Goal: Task Accomplishment & Management: Manage account settings

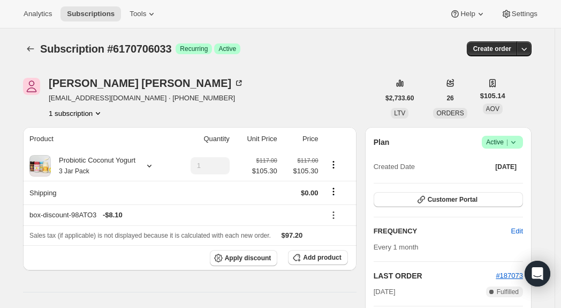
click at [32, 43] on icon "Subscriptions" at bounding box center [30, 48] width 11 height 11
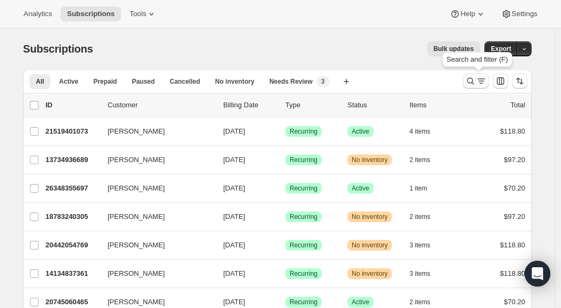
click at [473, 75] on button "Search and filter results" at bounding box center [476, 80] width 26 height 15
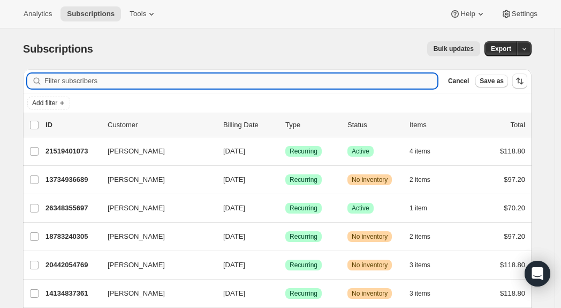
click at [244, 86] on input "Filter subscribers" at bounding box center [240, 80] width 393 height 15
paste input "[EMAIL_ADDRESS][DOMAIN_NAME]"
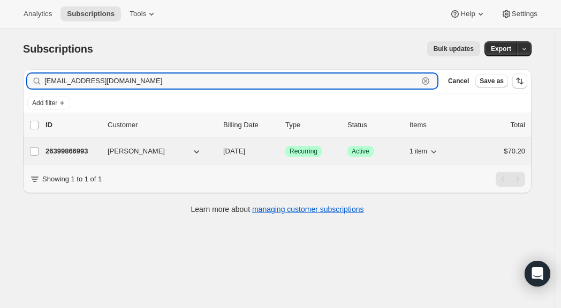
type input "[EMAIL_ADDRESS][DOMAIN_NAME]"
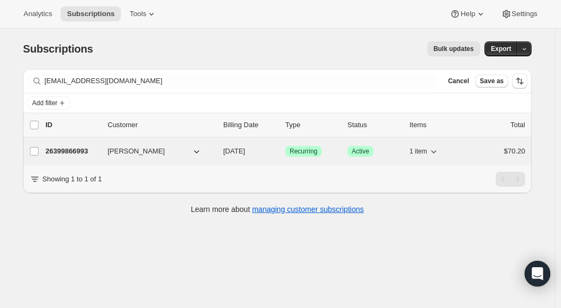
click at [82, 155] on p "26399866993" at bounding box center [73, 151] width 54 height 11
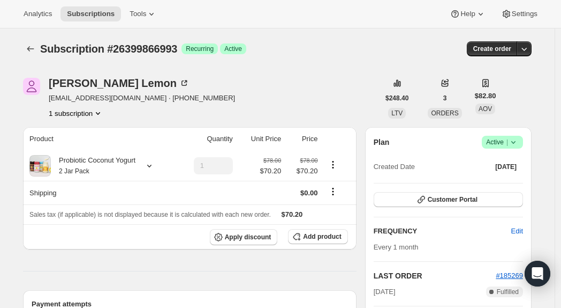
click at [512, 139] on icon at bounding box center [513, 142] width 11 height 11
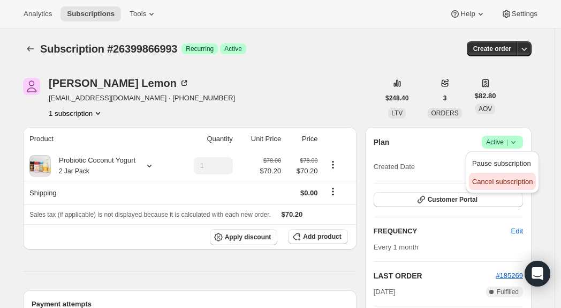
click at [489, 183] on span "Cancel subscription" at bounding box center [503, 181] width 61 height 8
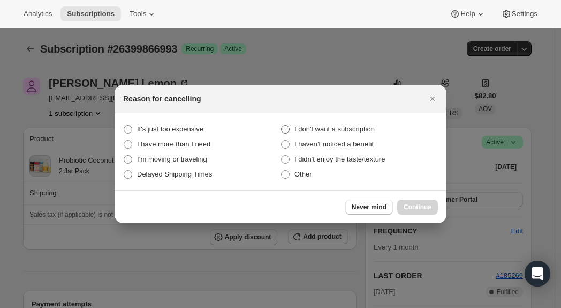
click at [320, 126] on span "I don't want a subscription" at bounding box center [335, 129] width 80 height 8
click at [282, 125] on subscription "I don't want a subscription" at bounding box center [281, 125] width 1 height 1
radio subscription "true"
click at [410, 203] on span "Continue" at bounding box center [418, 207] width 28 height 9
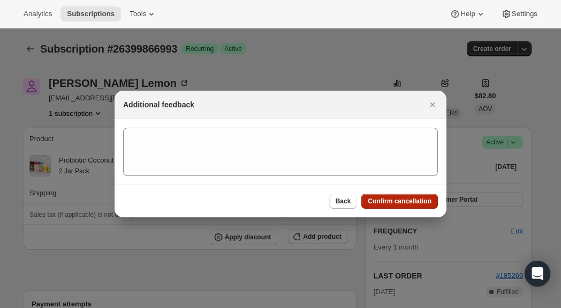
click at [394, 198] on span "Confirm cancellation" at bounding box center [400, 201] width 64 height 9
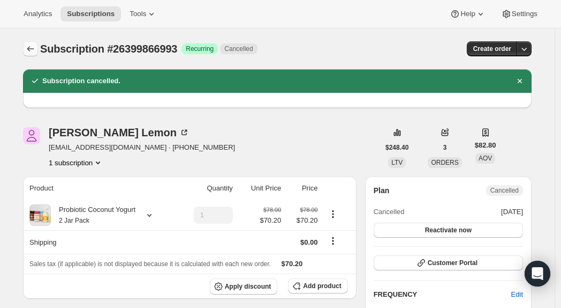
click at [32, 47] on icon "Subscriptions" at bounding box center [30, 48] width 11 height 11
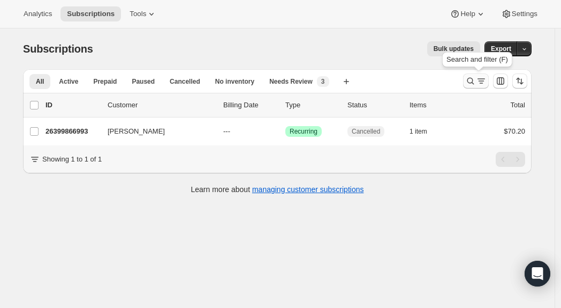
click at [486, 78] on icon "Search and filter results" at bounding box center [481, 81] width 11 height 11
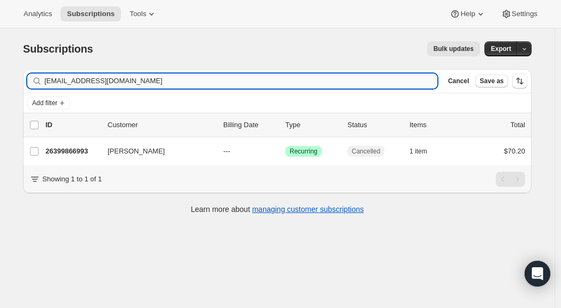
click at [226, 79] on input "[EMAIL_ADDRESS][DOMAIN_NAME]" at bounding box center [240, 80] width 393 height 15
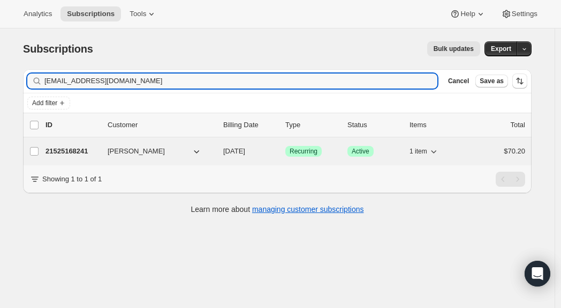
type input "[EMAIL_ADDRESS][DOMAIN_NAME]"
click at [77, 154] on p "21525168241" at bounding box center [73, 151] width 54 height 11
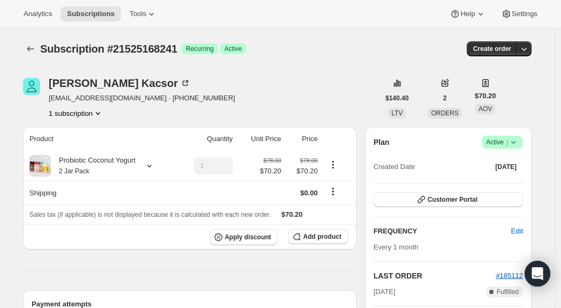
click at [511, 141] on icon at bounding box center [513, 142] width 11 height 11
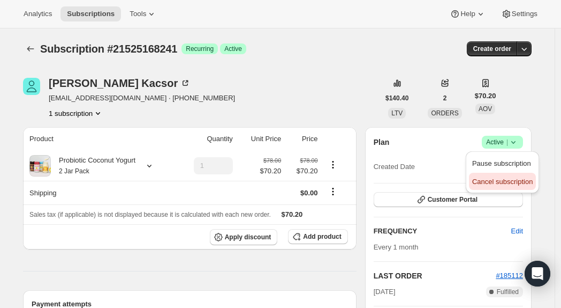
click at [496, 183] on span "Cancel subscription" at bounding box center [503, 181] width 61 height 8
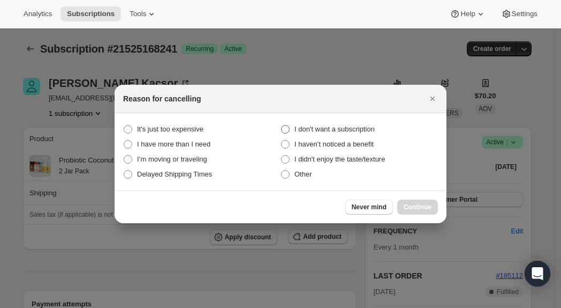
click at [309, 130] on span "I don't want a subscription" at bounding box center [335, 129] width 80 height 8
click at [282, 125] on subscription "I don't want a subscription" at bounding box center [281, 125] width 1 height 1
radio subscription "true"
click at [429, 206] on span "Continue" at bounding box center [418, 207] width 28 height 9
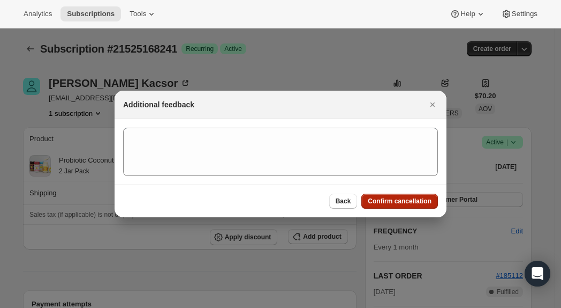
click at [418, 203] on span "Confirm cancellation" at bounding box center [400, 201] width 64 height 9
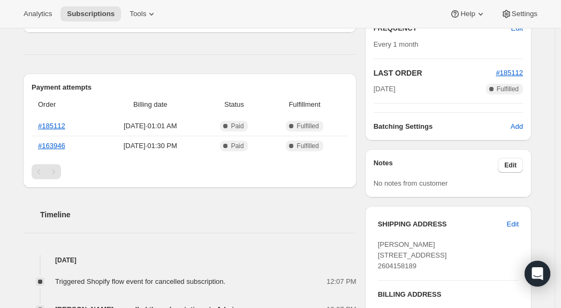
scroll to position [265, 0]
